Goal: Find specific page/section: Find specific page/section

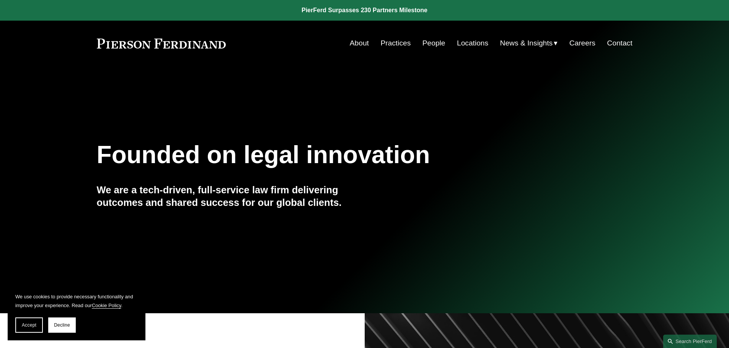
click at [430, 40] on link "People" at bounding box center [433, 43] width 23 height 15
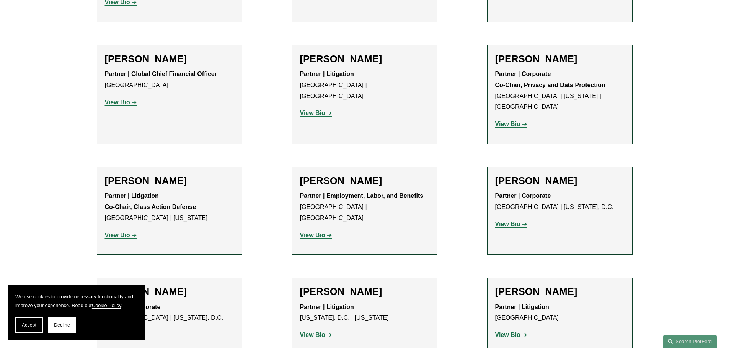
scroll to position [6044, 0]
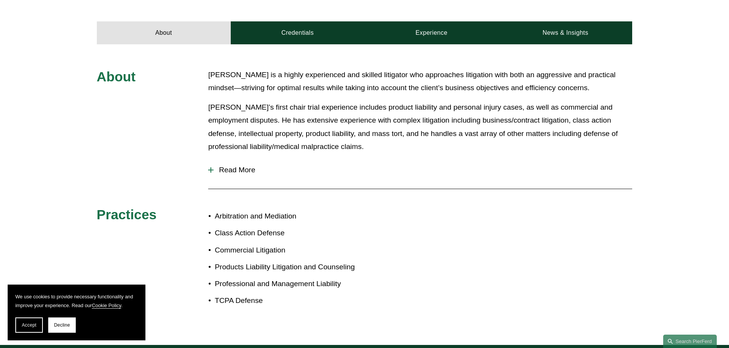
scroll to position [268, 0]
